Goal: Transaction & Acquisition: Obtain resource

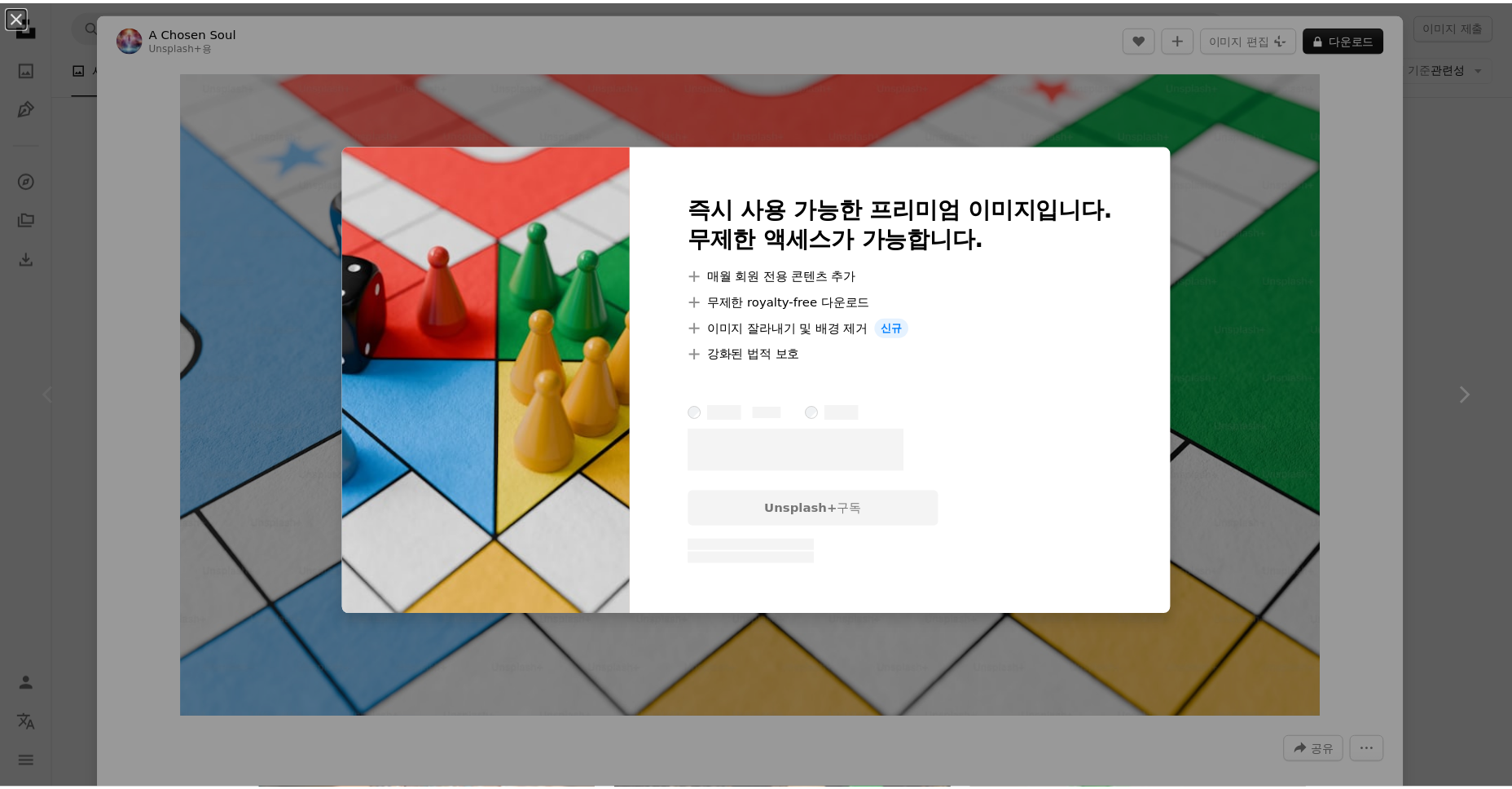
scroll to position [326, 0]
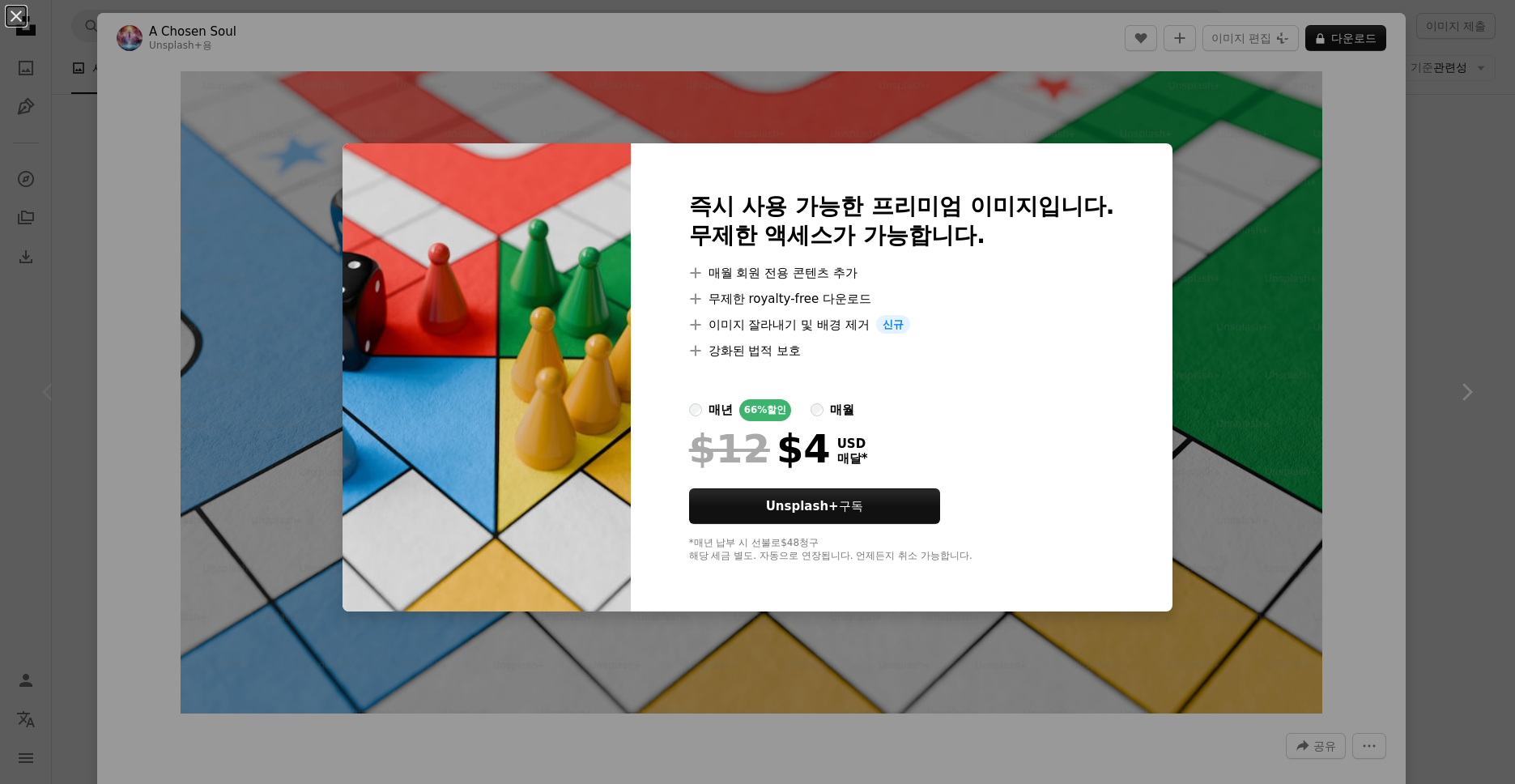
click at [1450, 444] on div "An X shape 즉시 사용 가능한 프리미엄 이미지입니다. 무제한 액세스가 가능합니다. A plus sign 매월 회원 전용 콘텐츠 추가 A…" at bounding box center [758, 392] width 1515 height 784
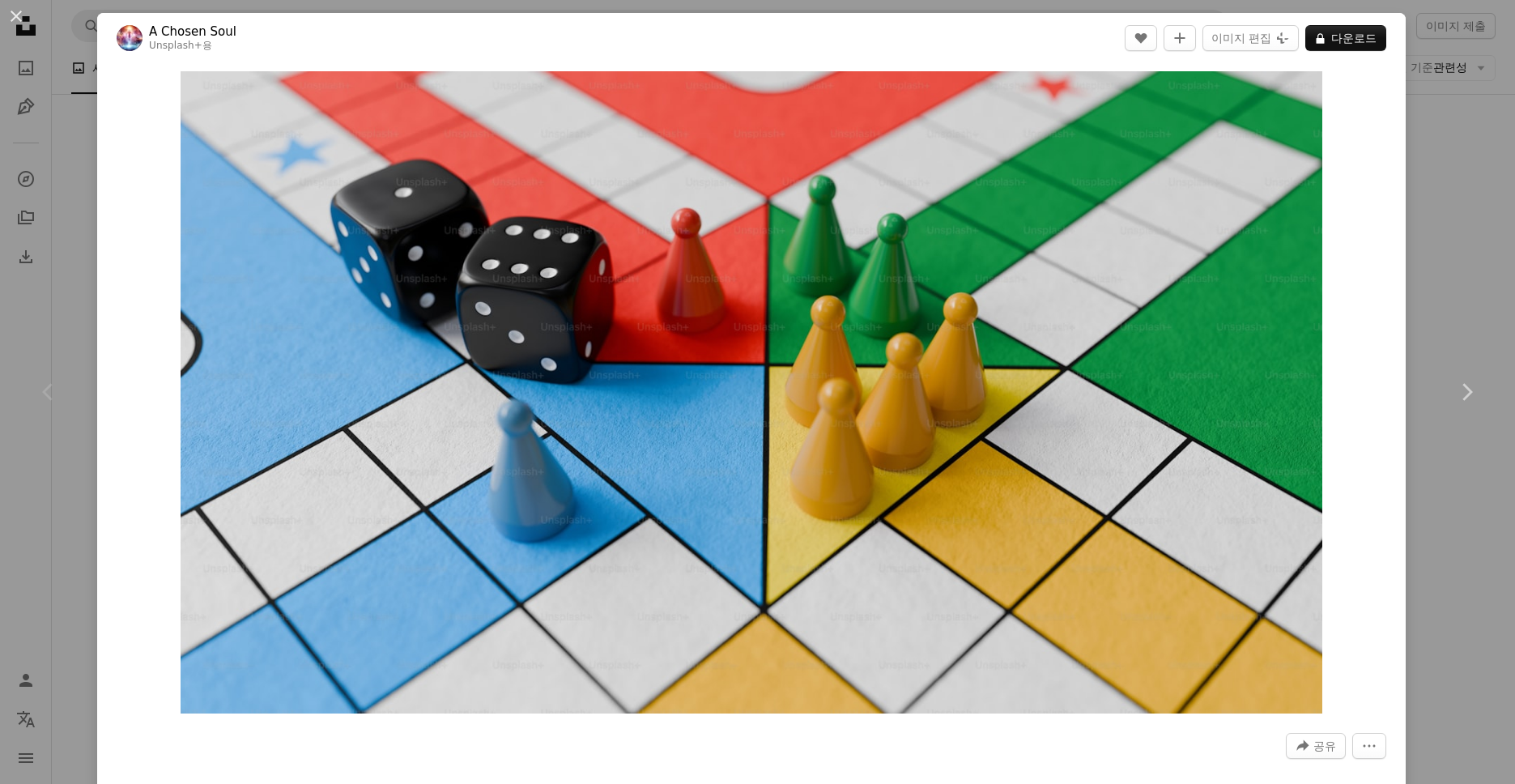
drag, startPoint x: 1422, startPoint y: 141, endPoint x: 1225, endPoint y: 85, distance: 204.8
click at [1422, 141] on div "An X shape Chevron left Chevron right A Chosen Soul Unsplash+ 용 A heart A plus …" at bounding box center [758, 392] width 1515 height 784
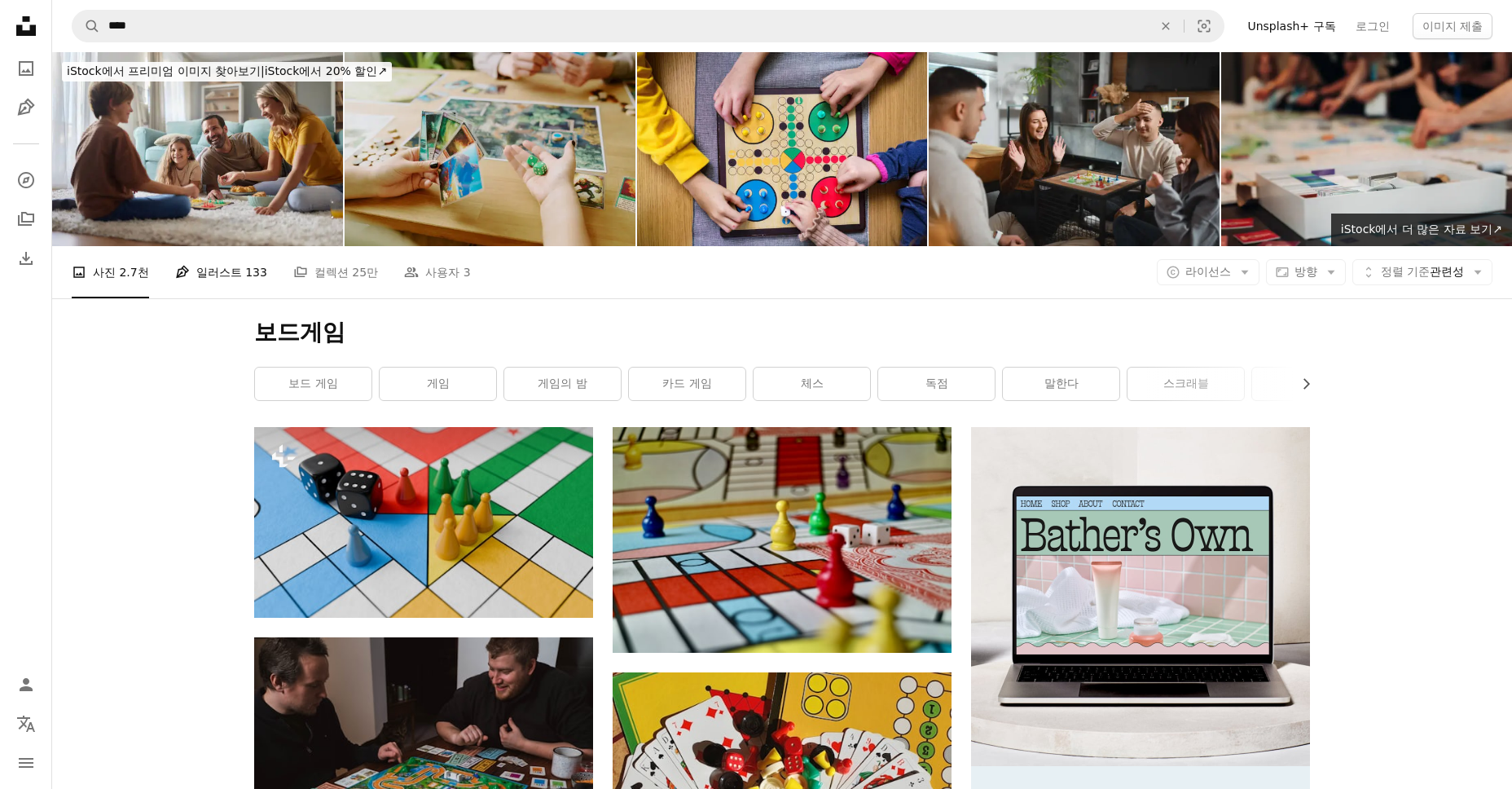
click at [229, 274] on link "Pen Tool 일러스트 133" at bounding box center [221, 272] width 92 height 53
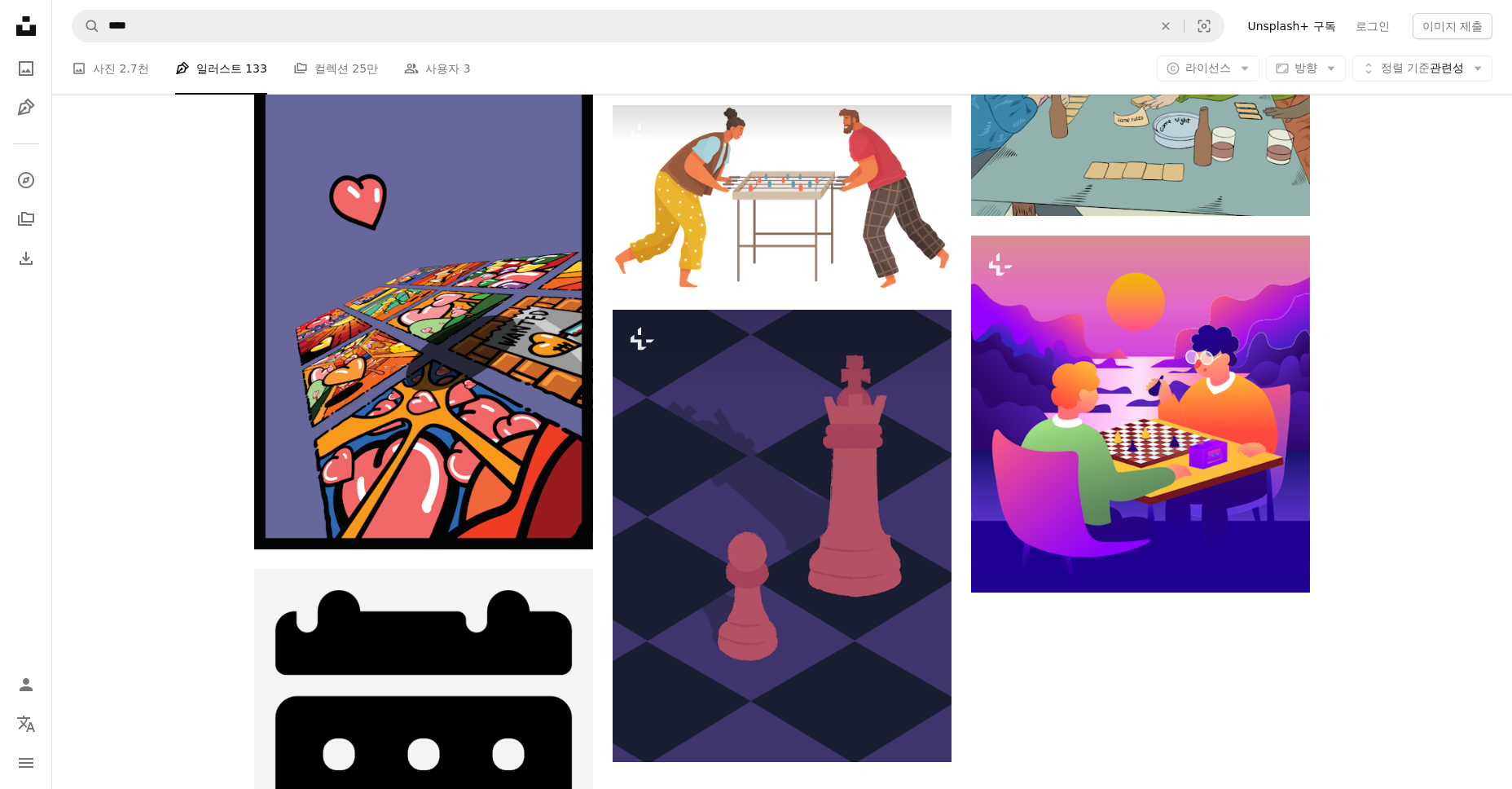
scroll to position [2200, 0]
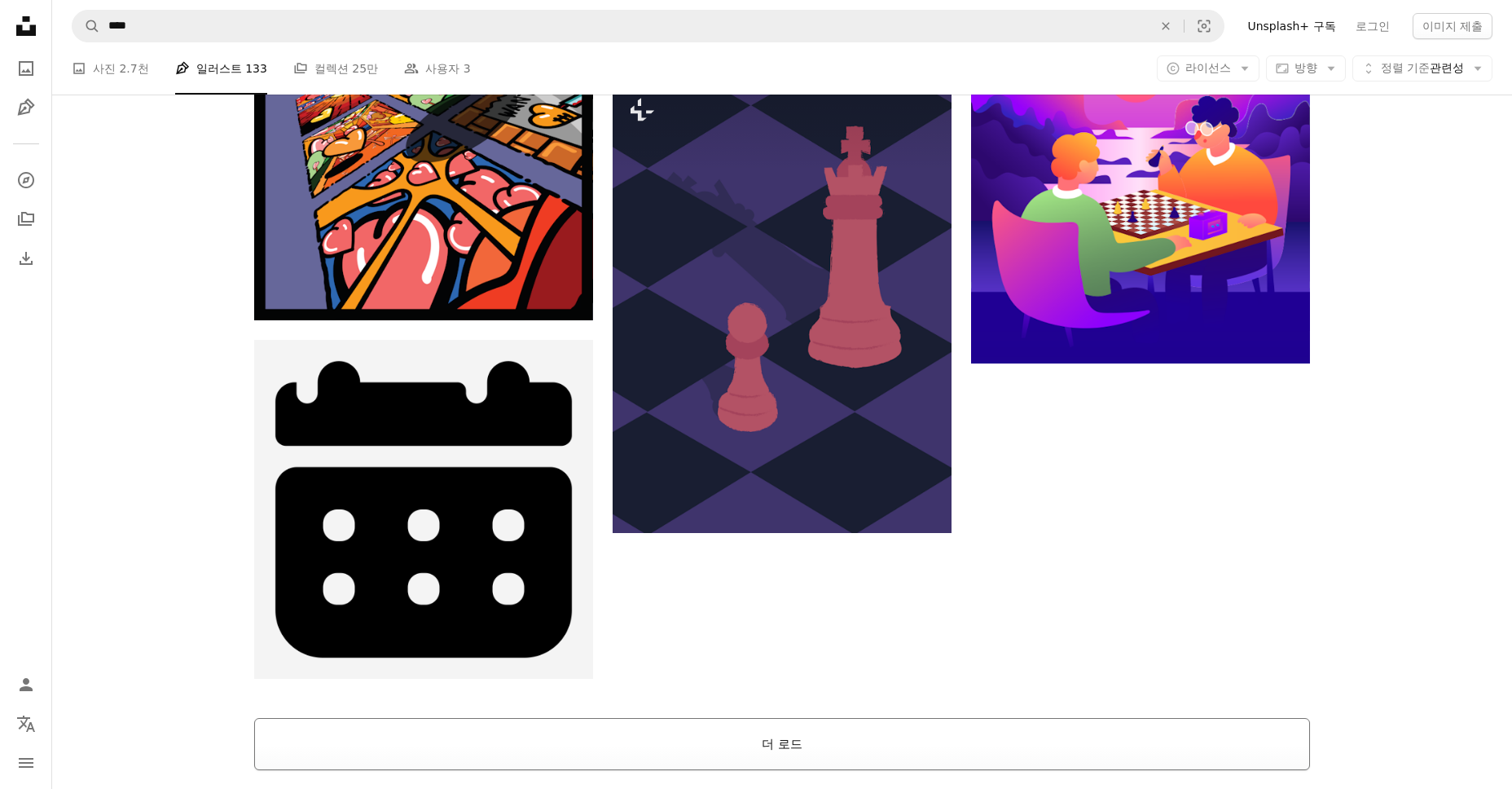
click at [796, 743] on button "더 로드" at bounding box center [781, 743] width 1055 height 53
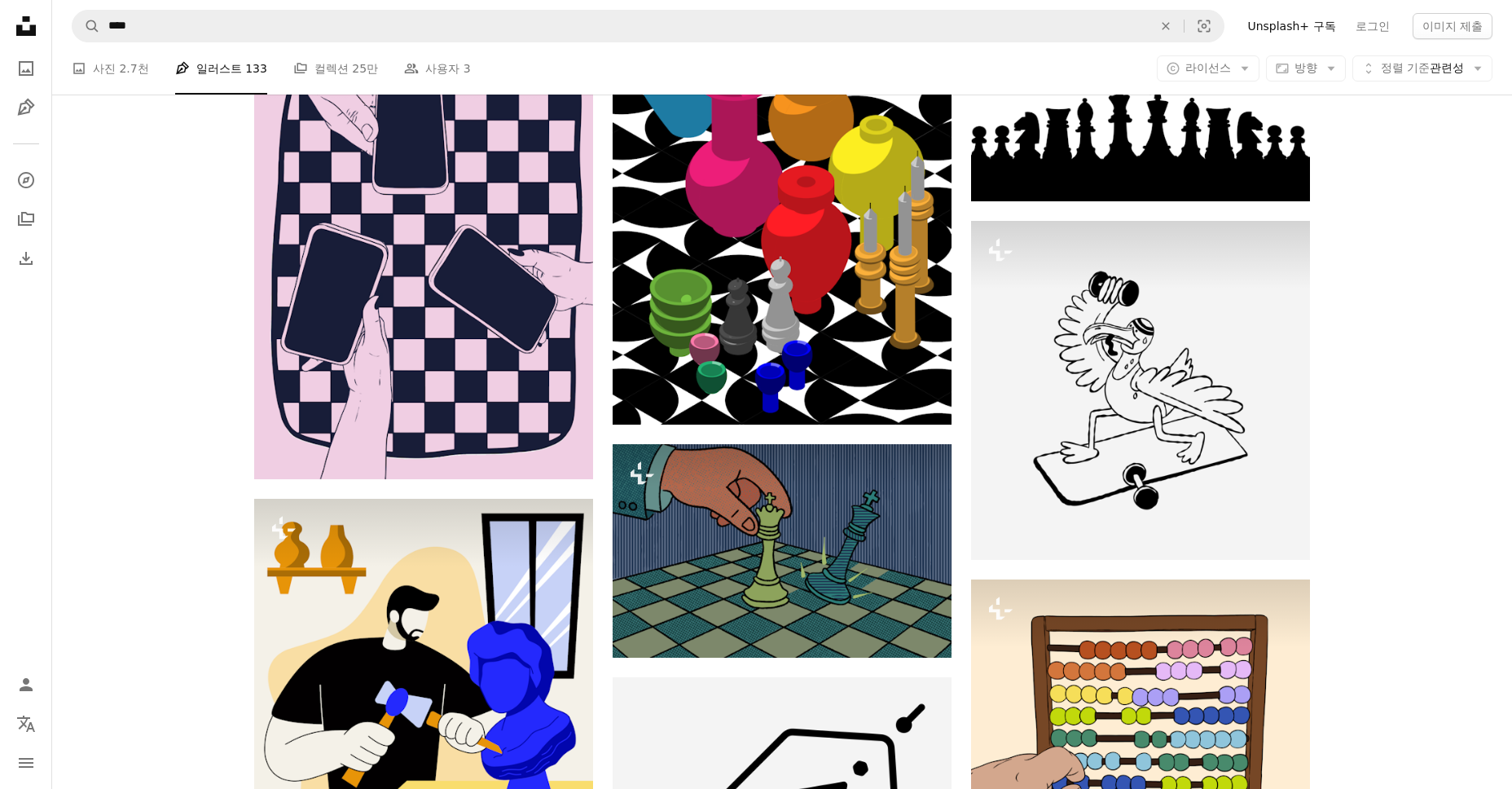
scroll to position [9368, 0]
